Goal: Navigation & Orientation: Understand site structure

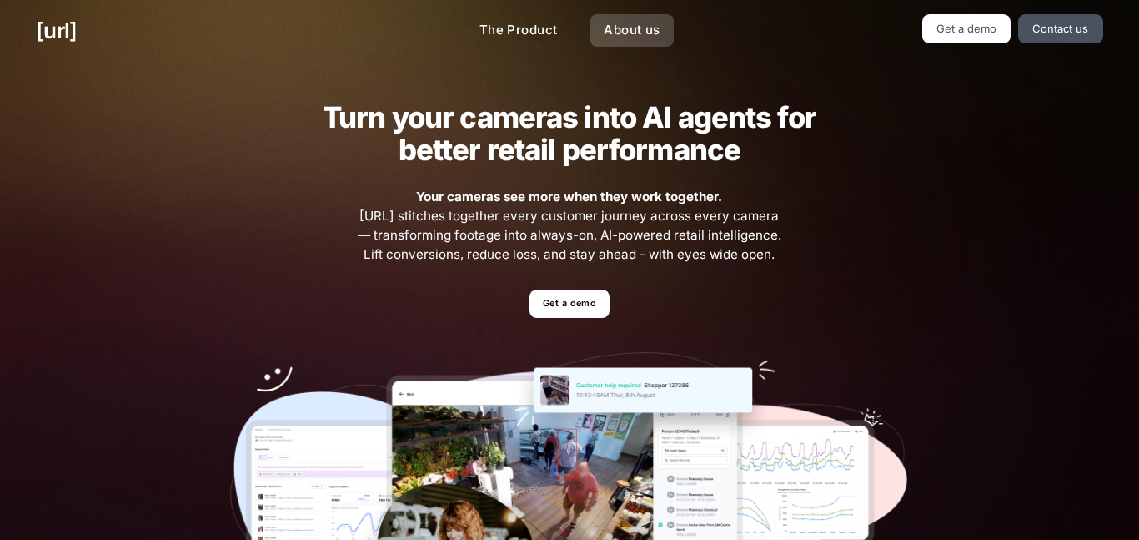
click at [620, 22] on link "About us" at bounding box center [631, 30] width 83 height 33
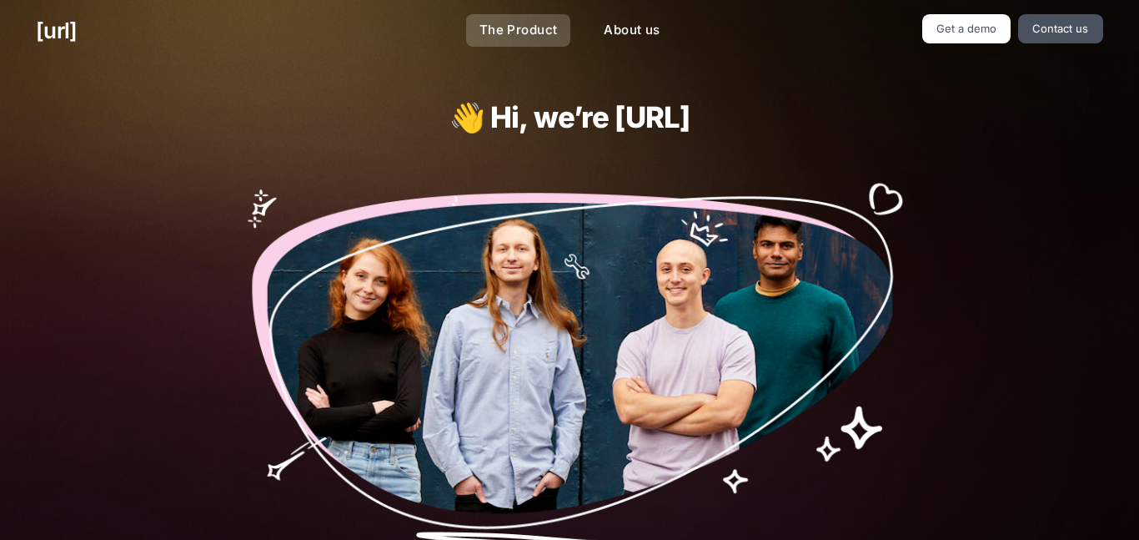
click at [540, 25] on link "The Product" at bounding box center [518, 30] width 105 height 33
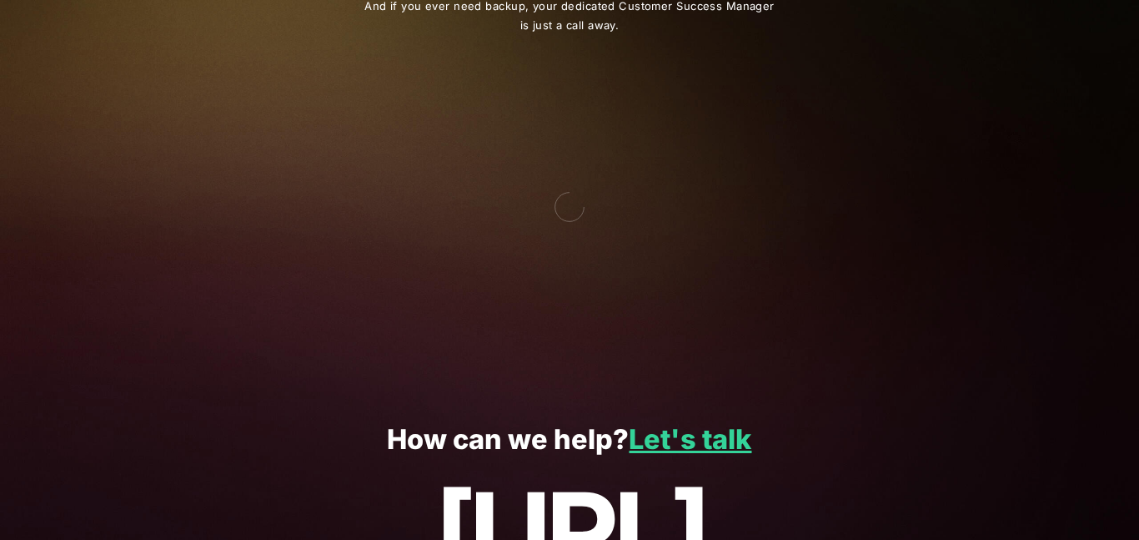
scroll to position [3049, 0]
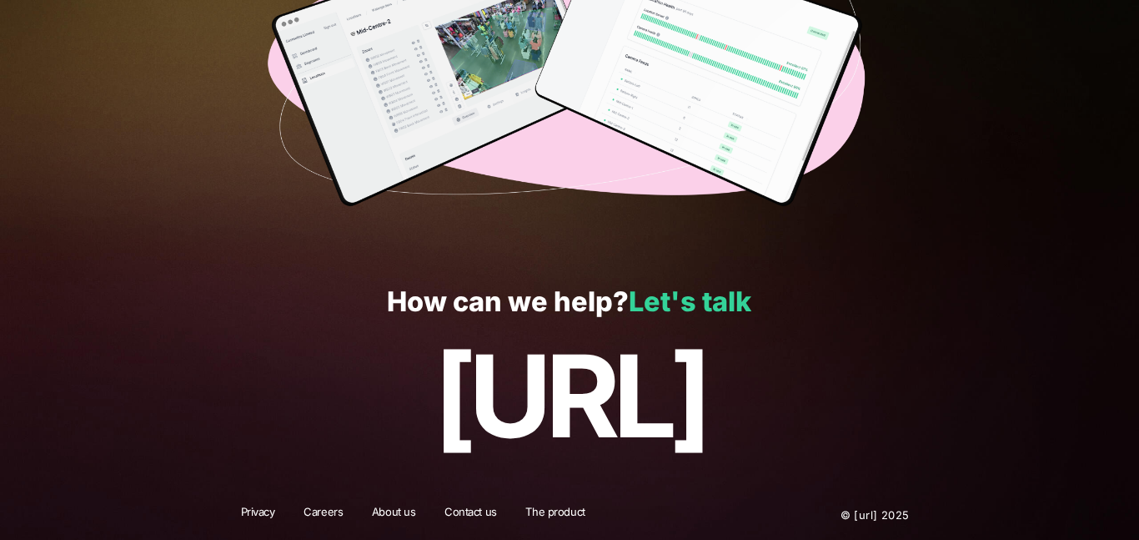
click at [688, 301] on link "Let's talk" at bounding box center [690, 301] width 123 height 33
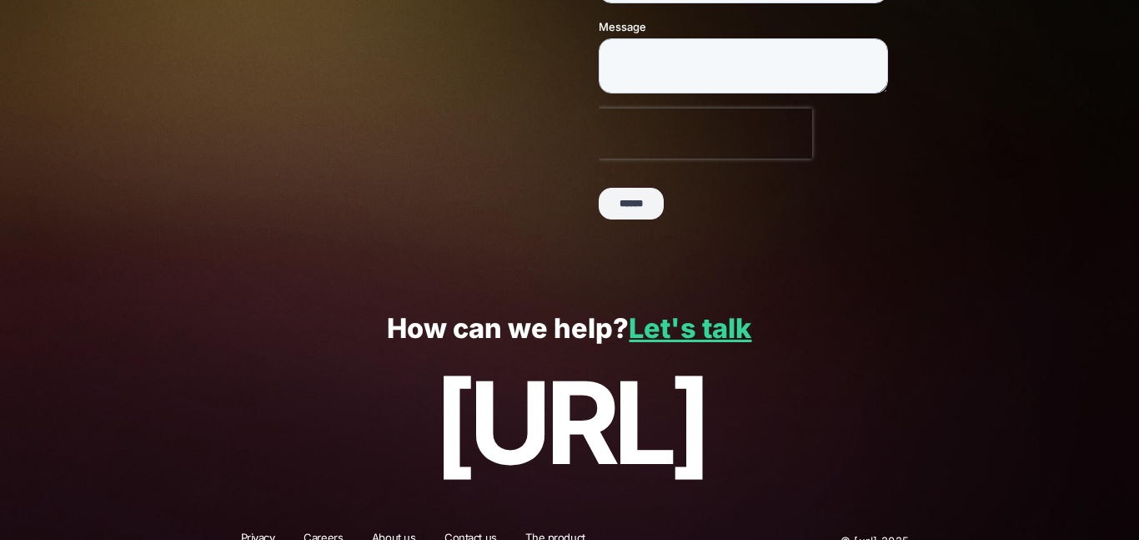
scroll to position [461, 0]
